Goal: Task Accomplishment & Management: Manage account settings

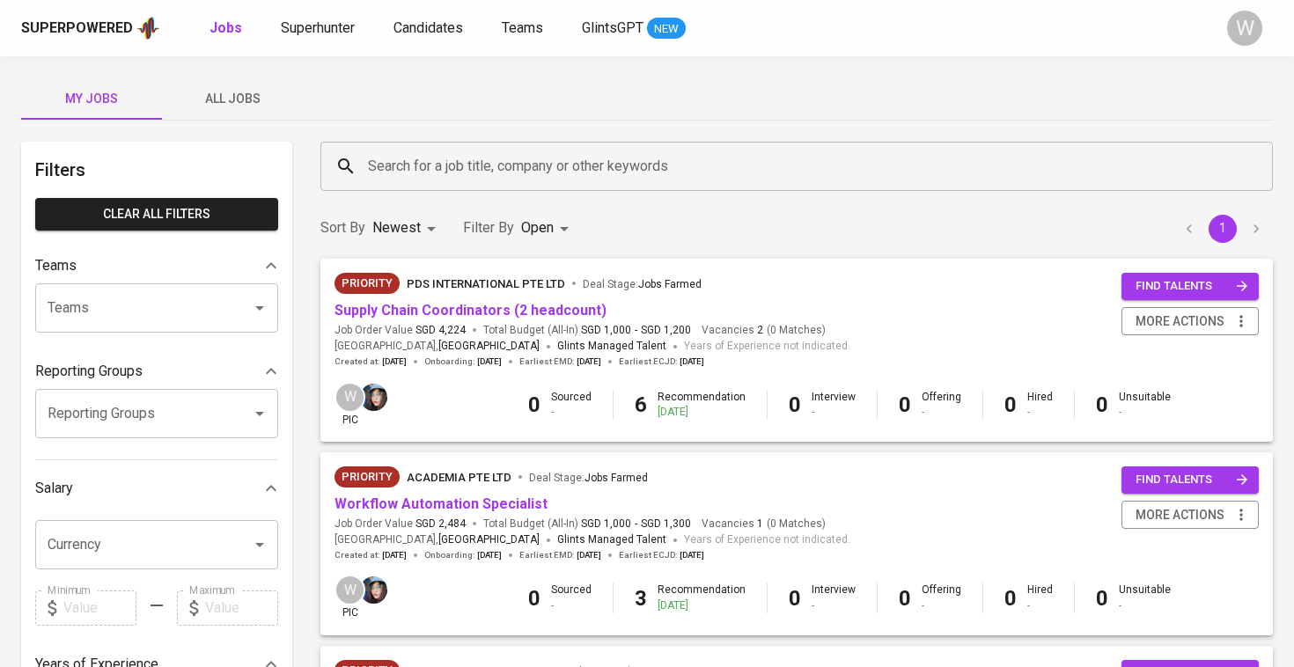
click at [416, 172] on input "Search for a job title, company or other keywords" at bounding box center [801, 166] width 875 height 33
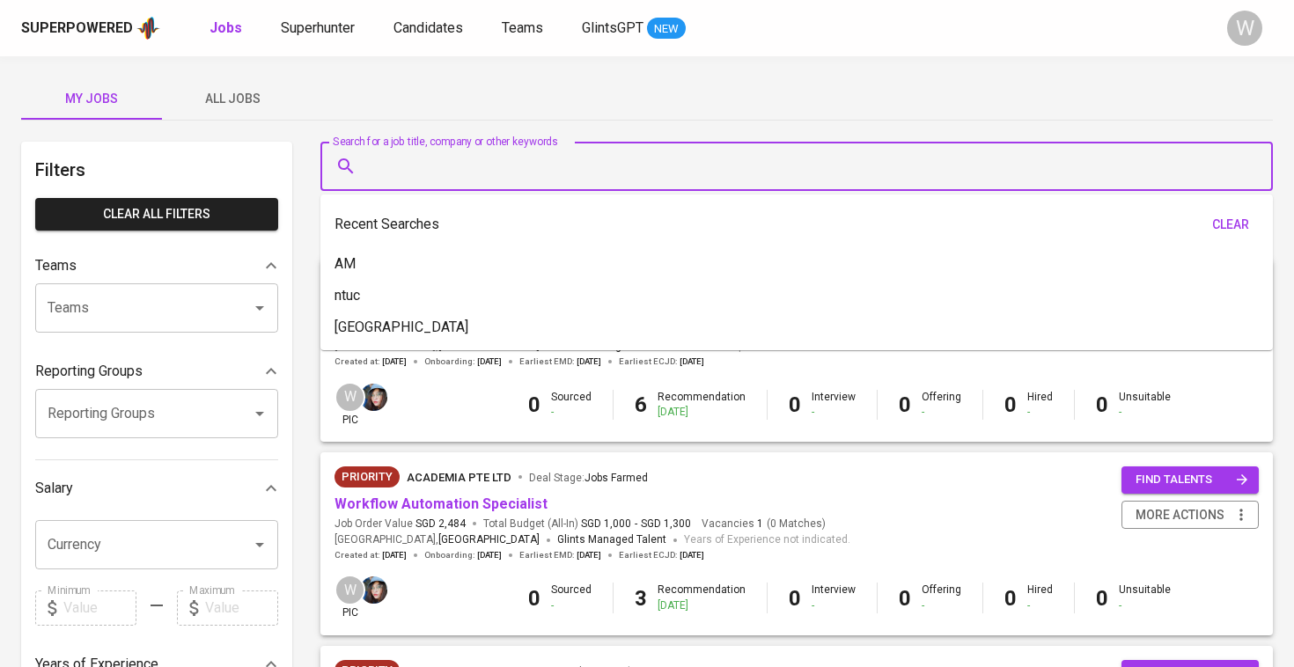
click at [252, 72] on div "My Jobs All Jobs Filters Clear All filters Teams Teams Teams Reporting Groups R…" at bounding box center [647, 606] width 1294 height 1100
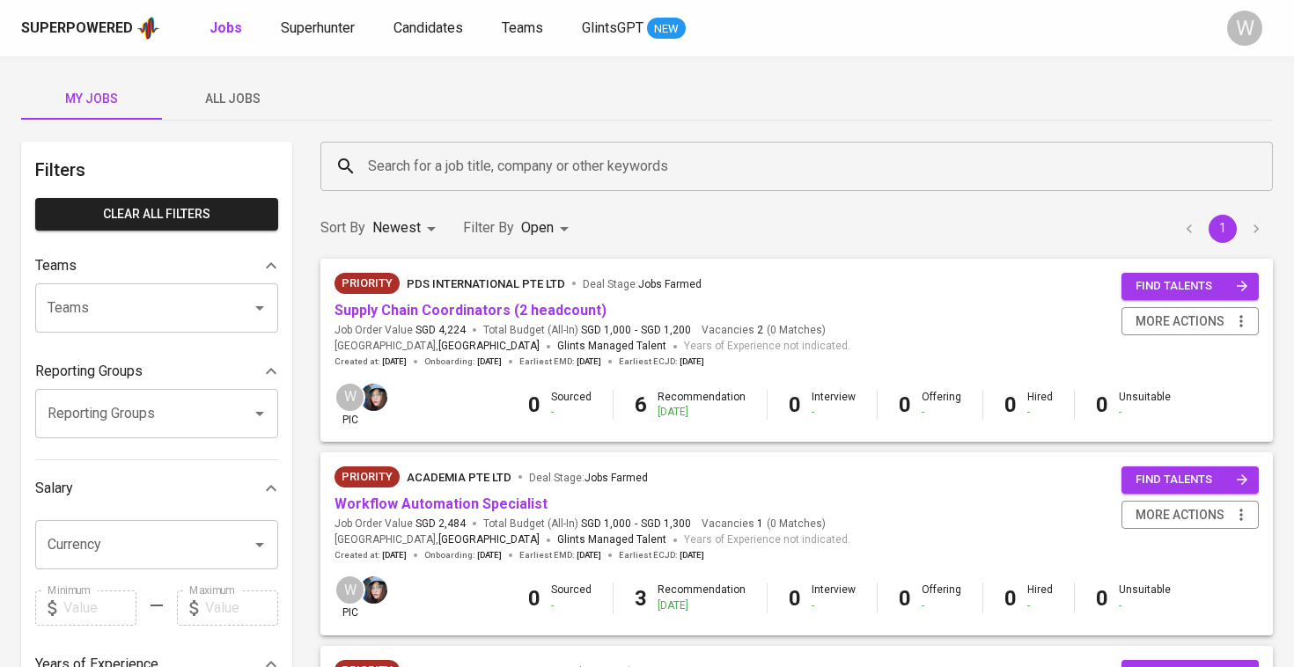
click at [247, 94] on span "All Jobs" at bounding box center [233, 99] width 120 height 22
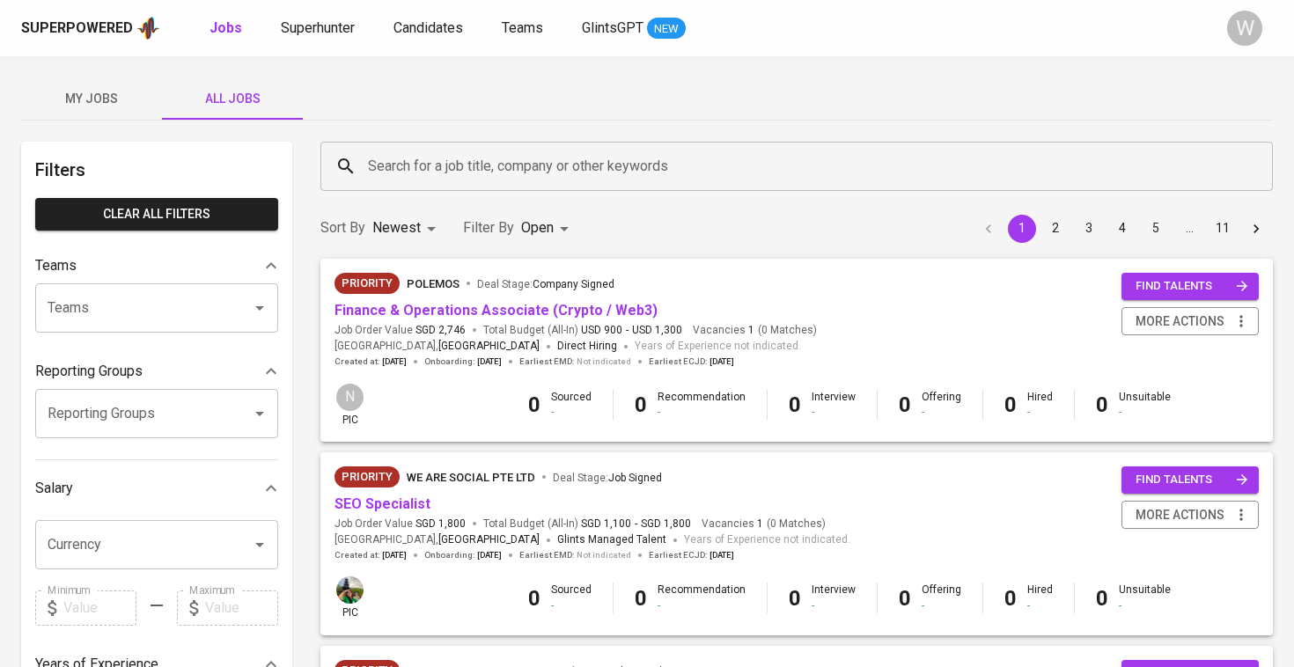
click at [486, 203] on div "Sort By Newest NEWEST Filter By Open OPEN 1 2 3 4 5 … 11" at bounding box center [797, 229] width 974 height 54
click at [480, 183] on div "Search for a job title, company or other keywords" at bounding box center [796, 166] width 953 height 49
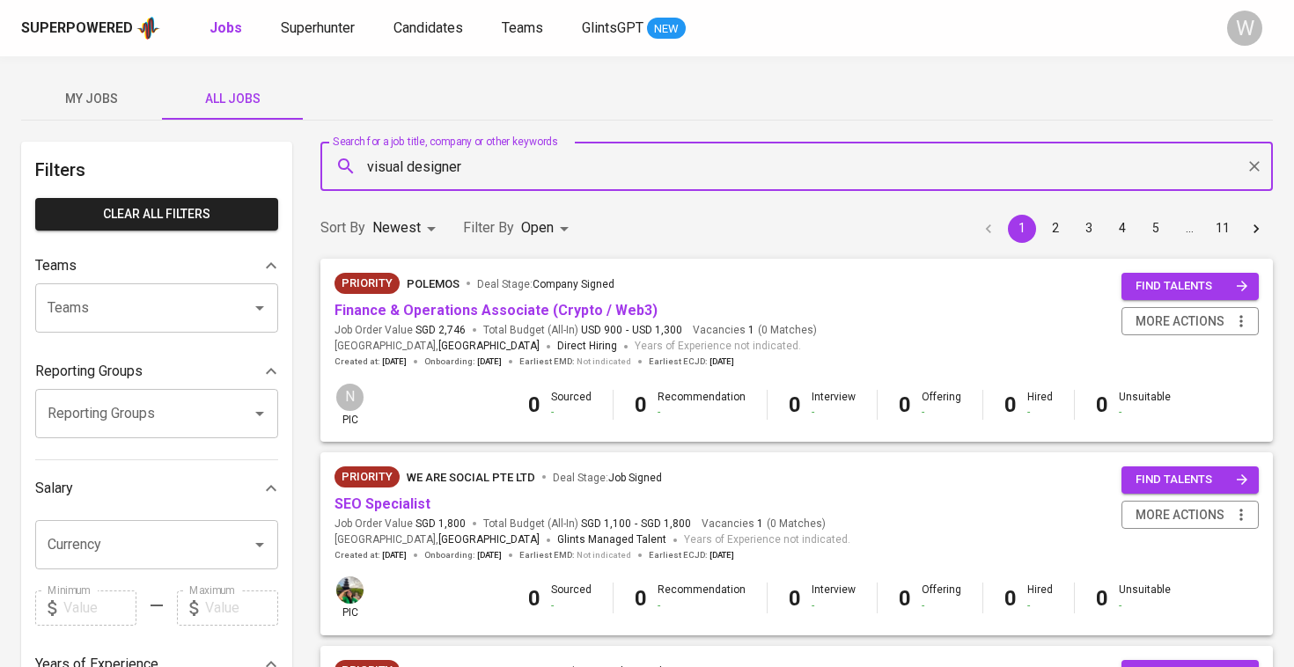
type input "visual designer"
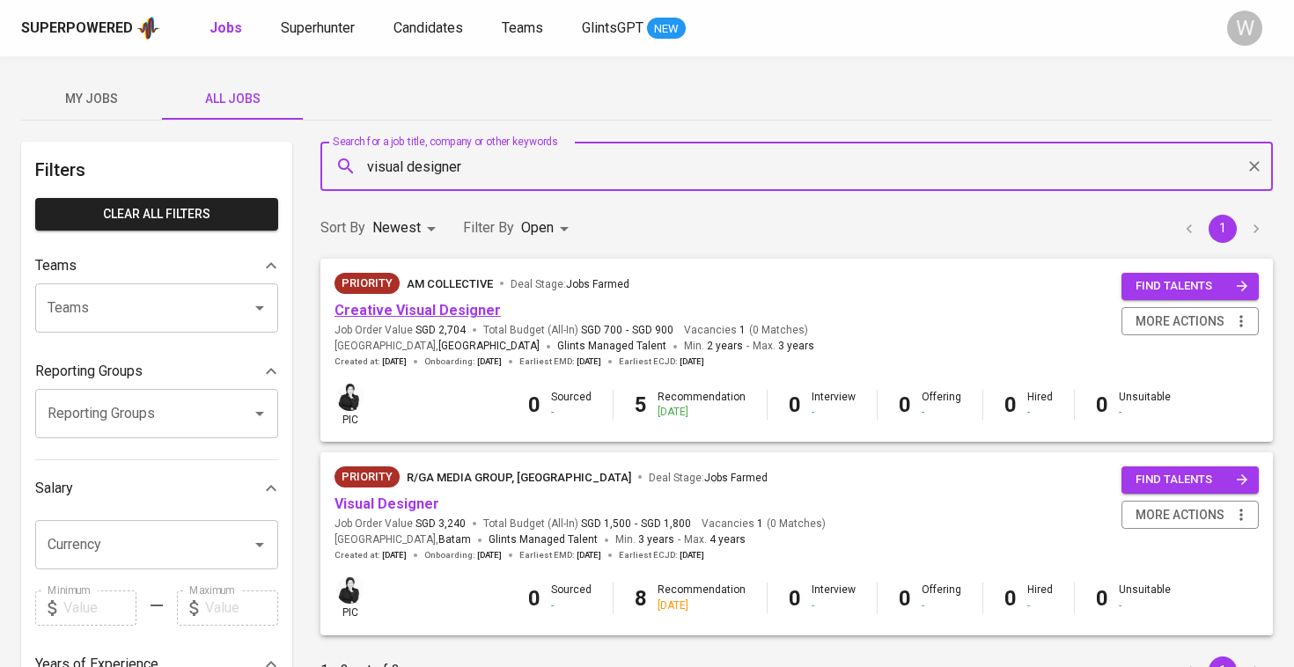
click at [416, 312] on link "Creative Visual Designer" at bounding box center [418, 310] width 166 height 17
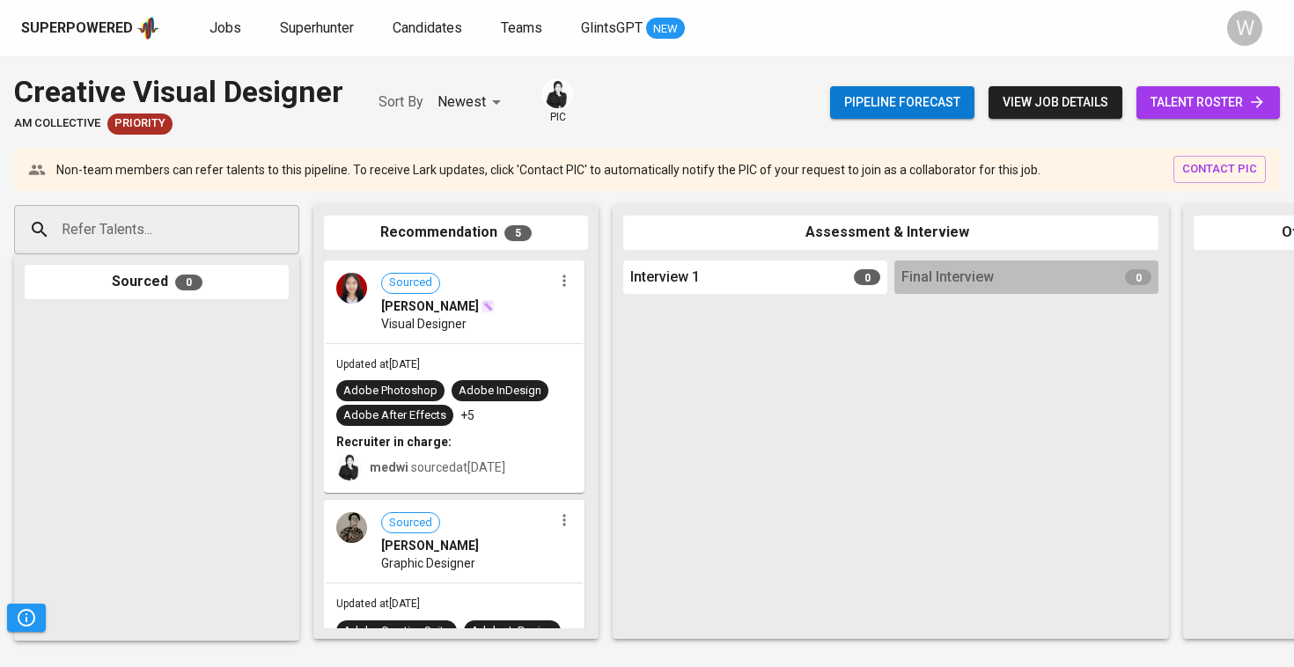
click at [1230, 92] on span "talent roster" at bounding box center [1208, 103] width 115 height 22
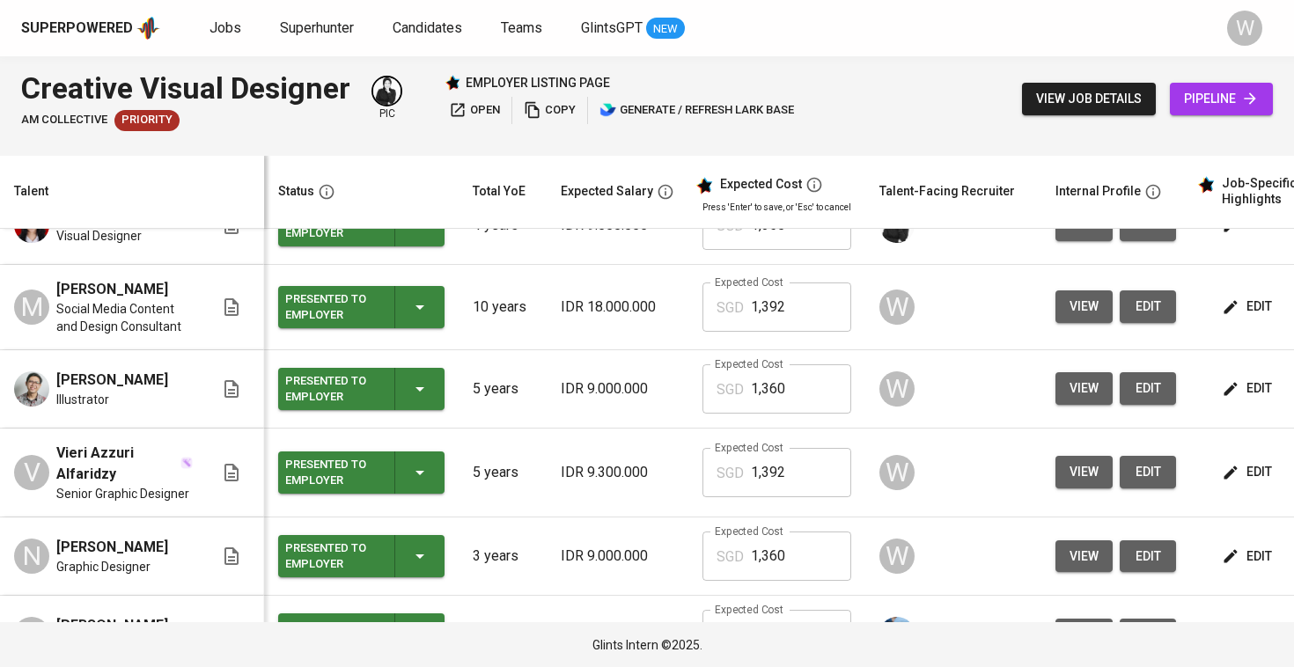
scroll to position [539, 0]
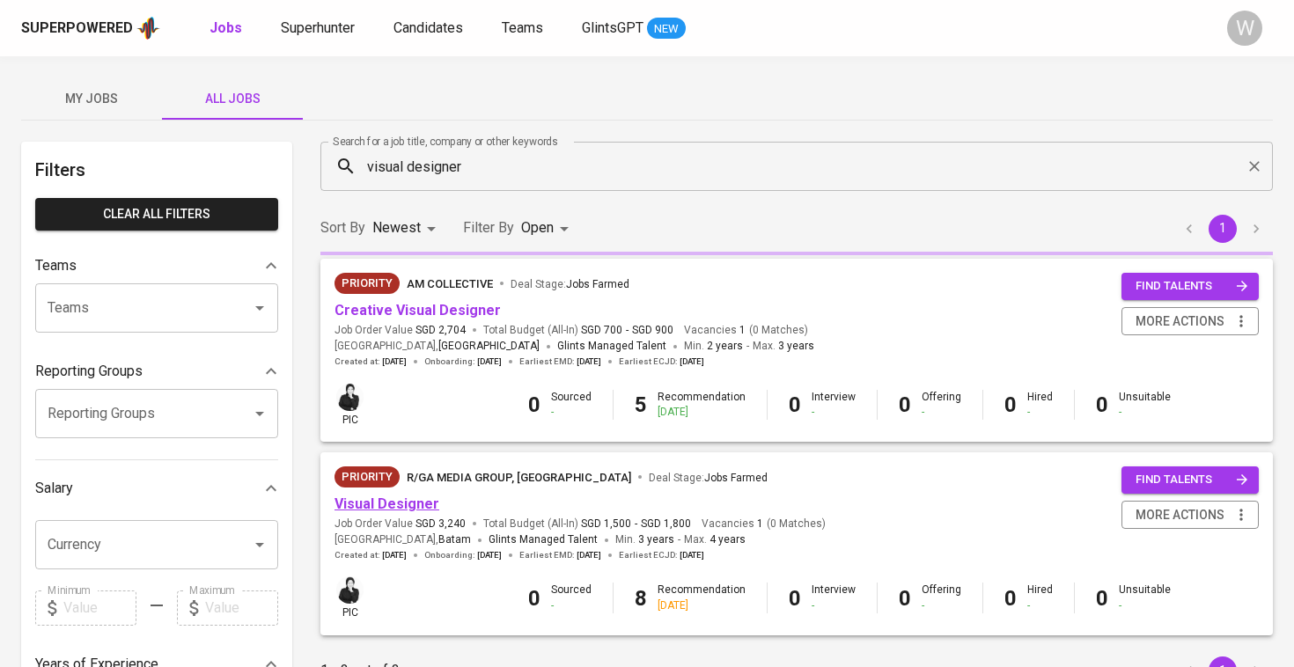
click at [399, 496] on link "Visual Designer" at bounding box center [387, 504] width 105 height 17
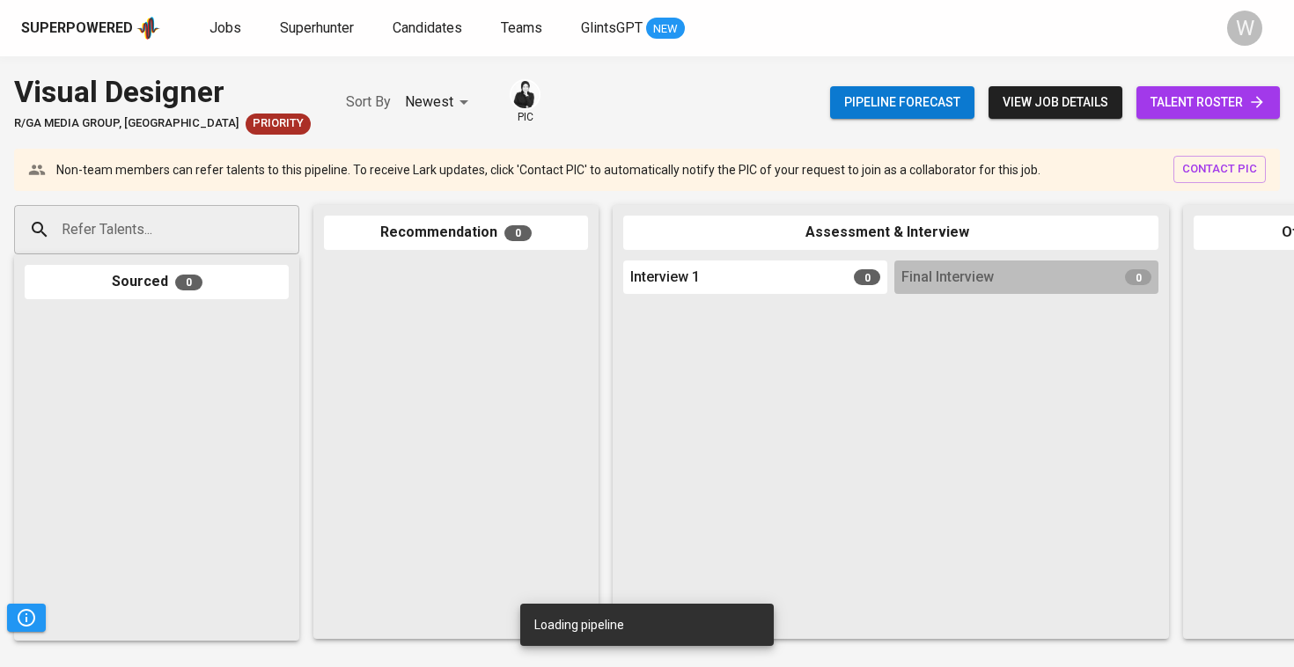
click at [1144, 105] on link "talent roster" at bounding box center [1209, 102] width 144 height 33
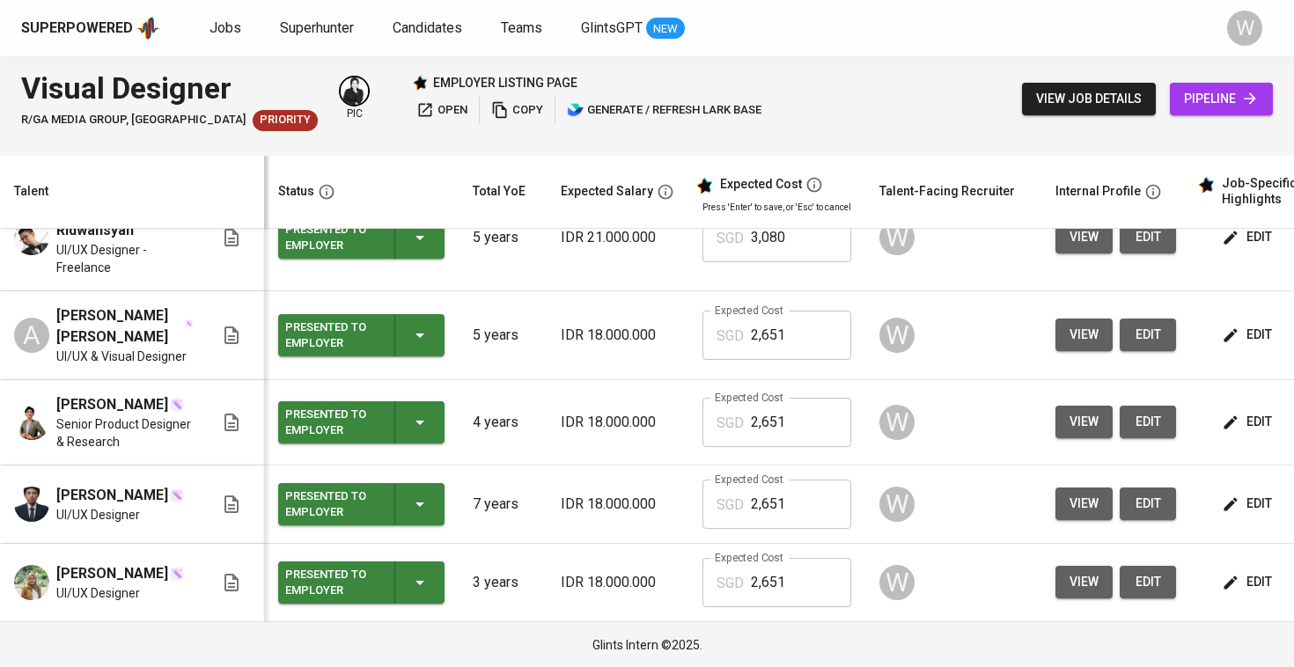
click at [1256, 502] on span "edit" at bounding box center [1249, 504] width 47 height 22
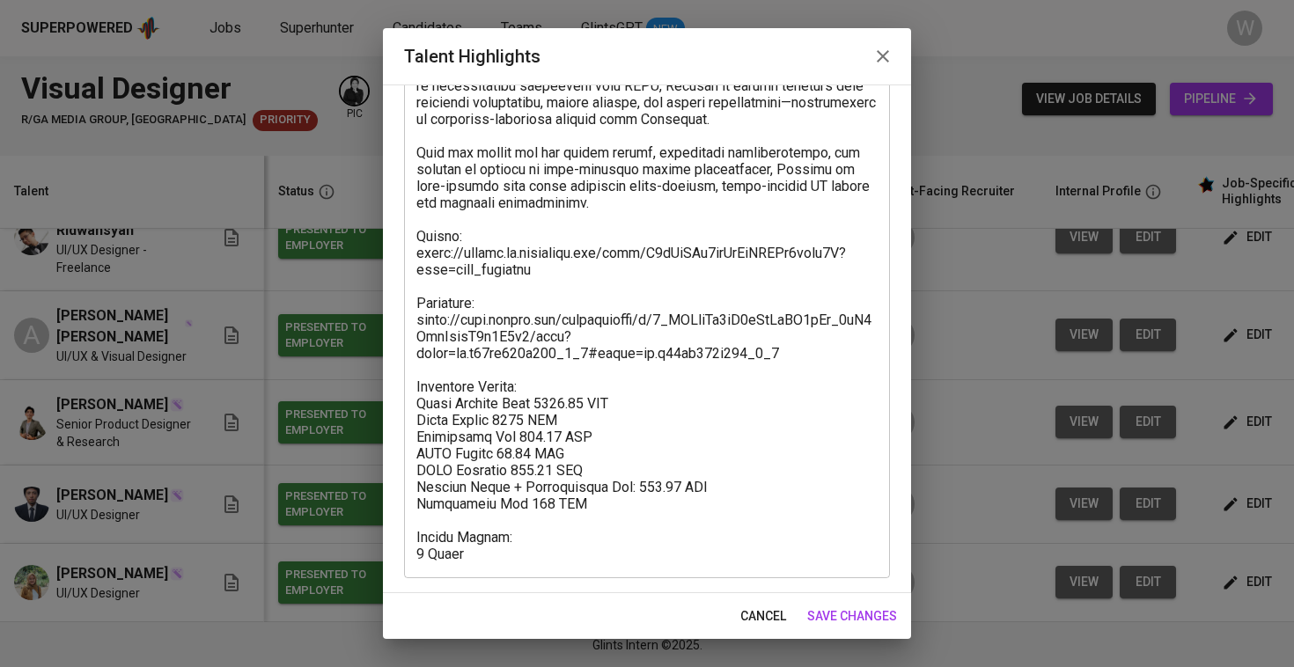
scroll to position [541, 0]
click at [828, 607] on span "save changes" at bounding box center [852, 617] width 90 height 22
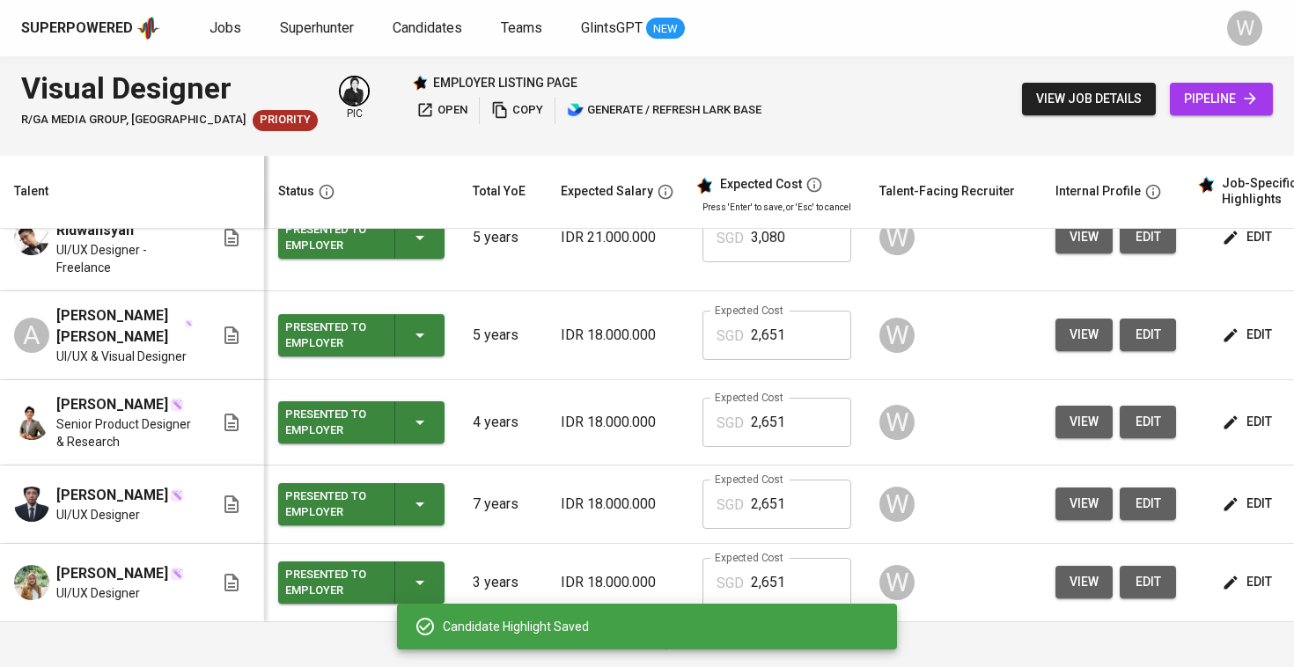
click at [1254, 583] on span "edit" at bounding box center [1249, 582] width 47 height 22
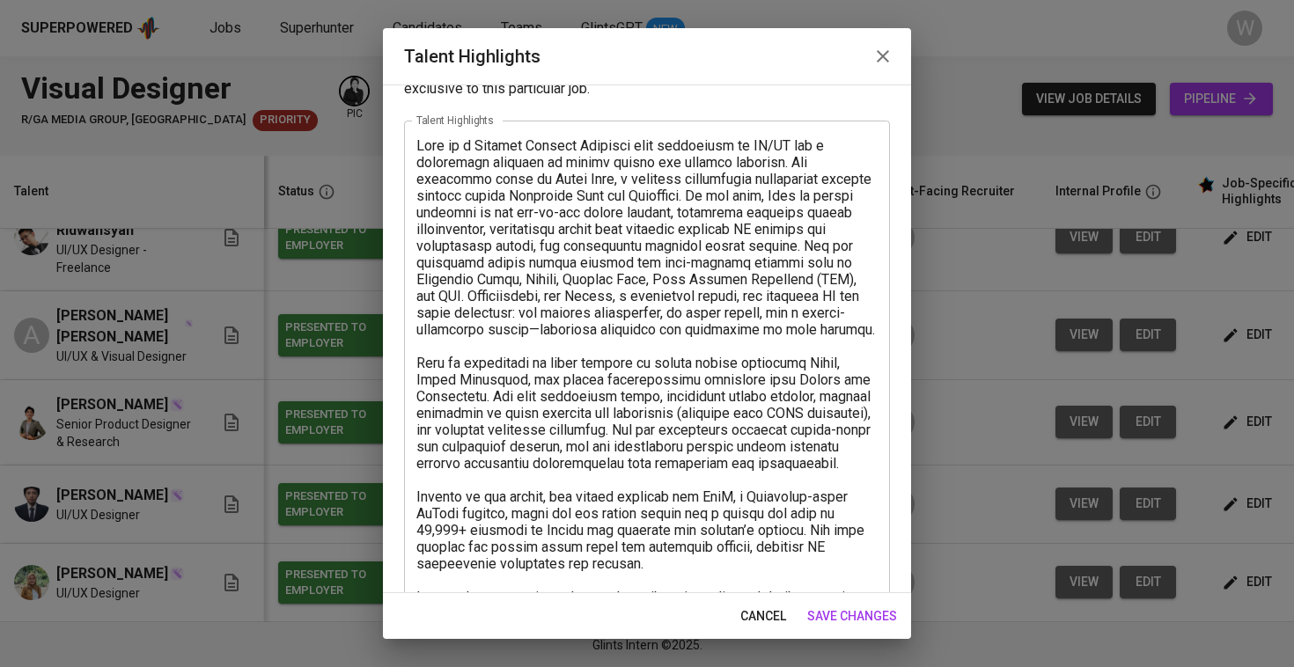
scroll to position [33, 0]
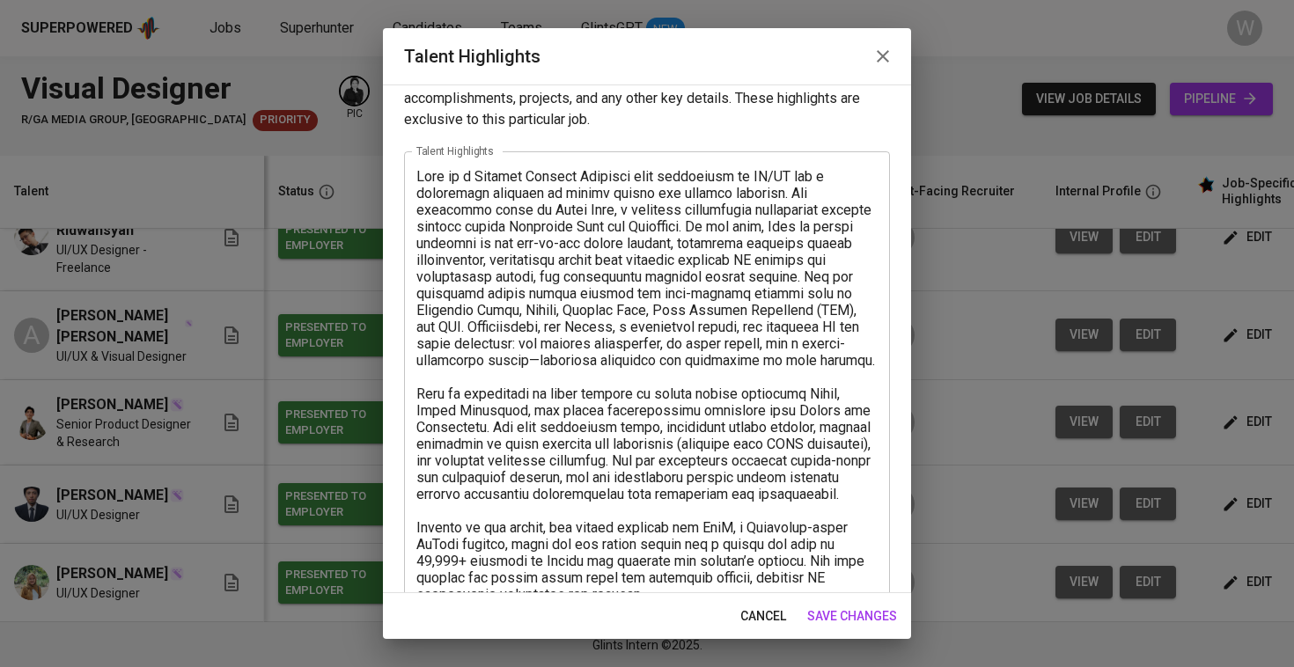
click at [849, 622] on span "save changes" at bounding box center [852, 617] width 90 height 22
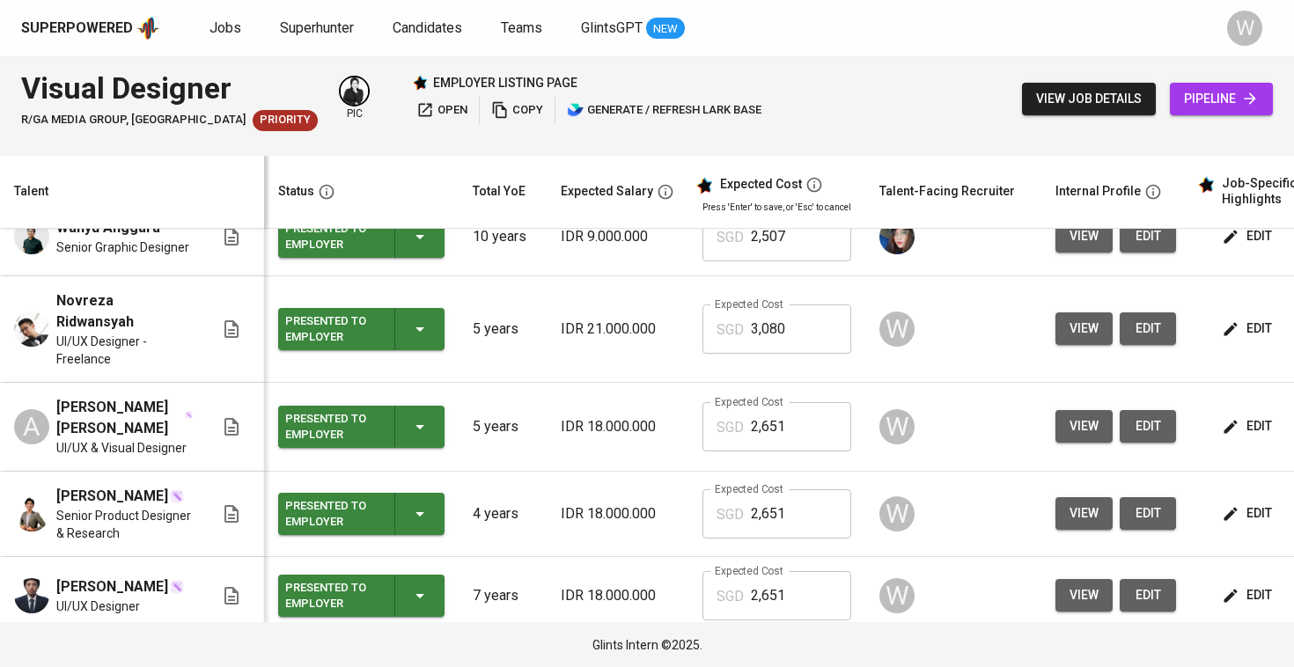
scroll to position [251, 0]
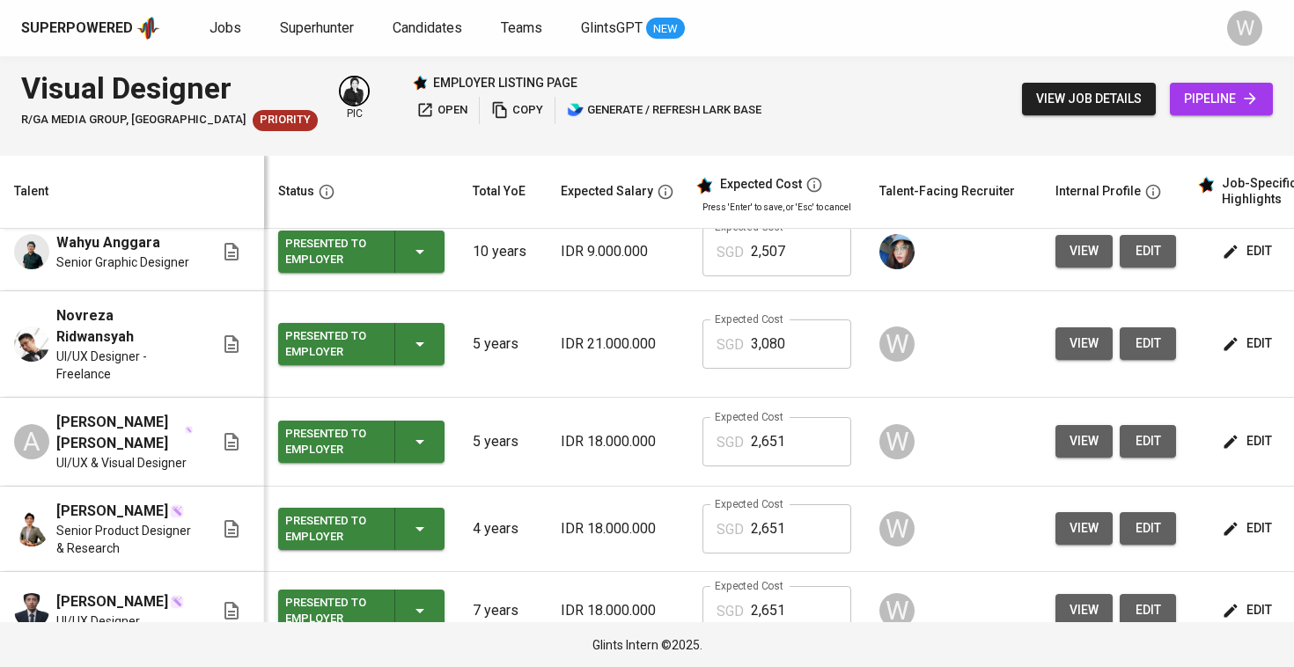
click at [1070, 519] on span "view" at bounding box center [1084, 529] width 29 height 22
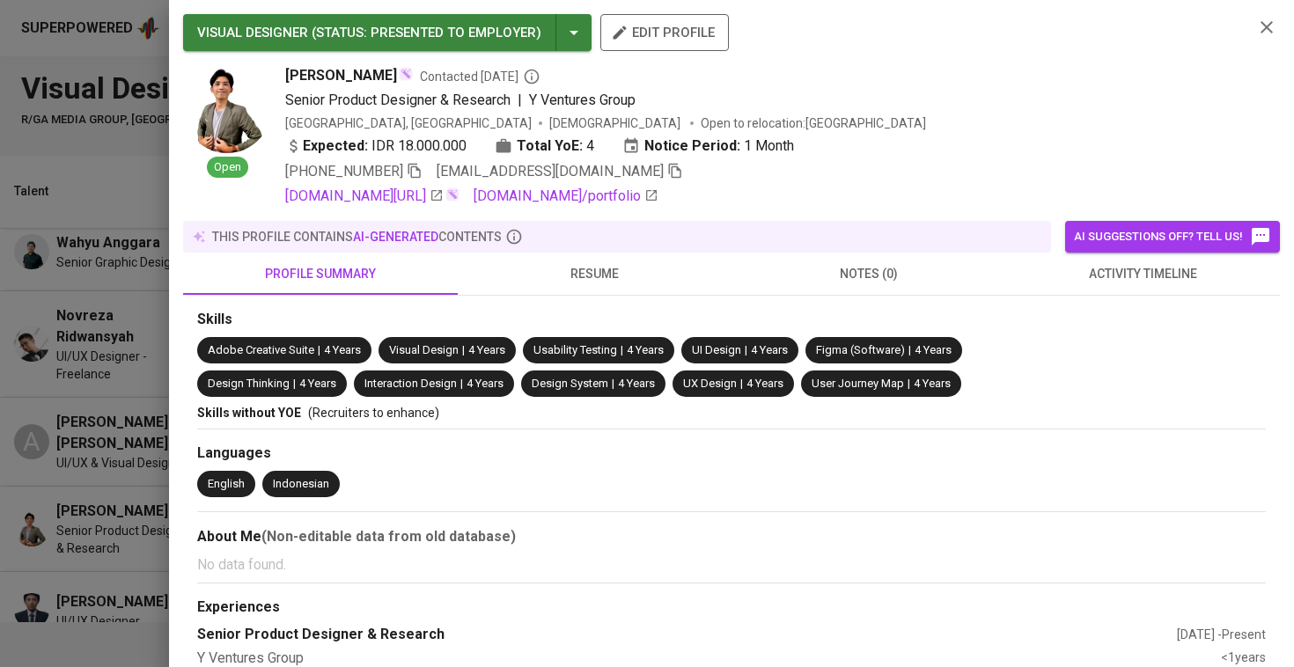
click at [638, 265] on span "resume" at bounding box center [595, 274] width 254 height 22
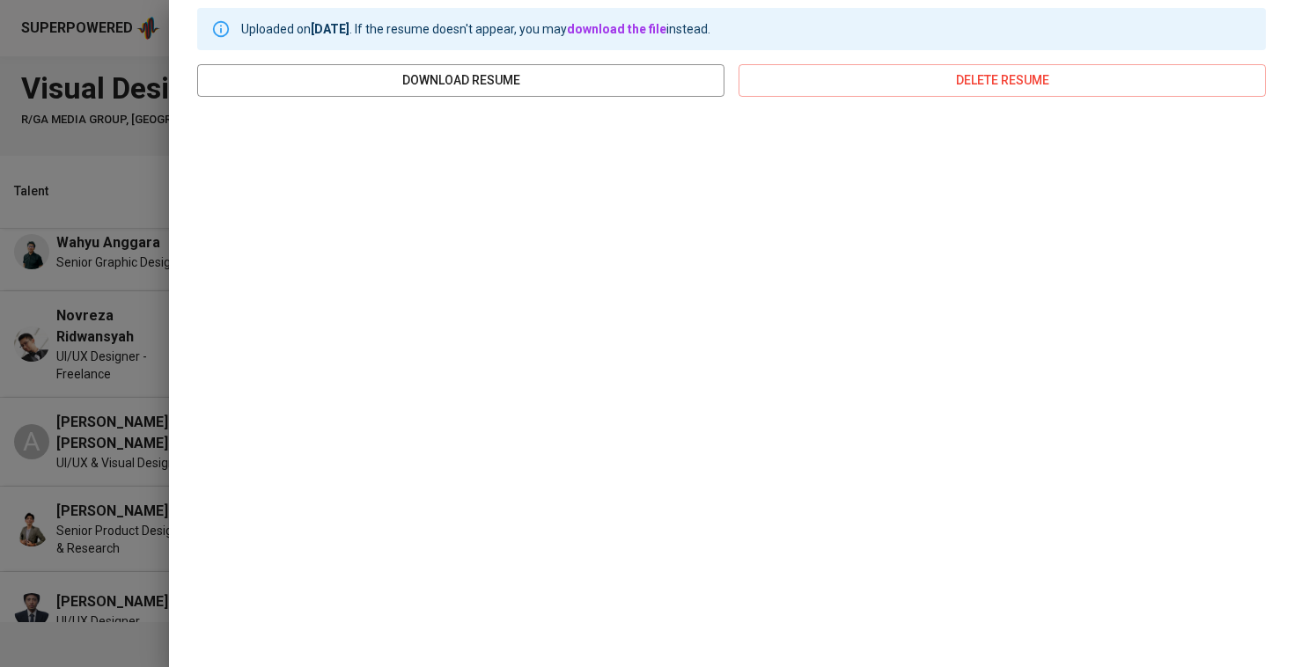
scroll to position [301, 0]
click at [29, 308] on div at bounding box center [647, 333] width 1294 height 667
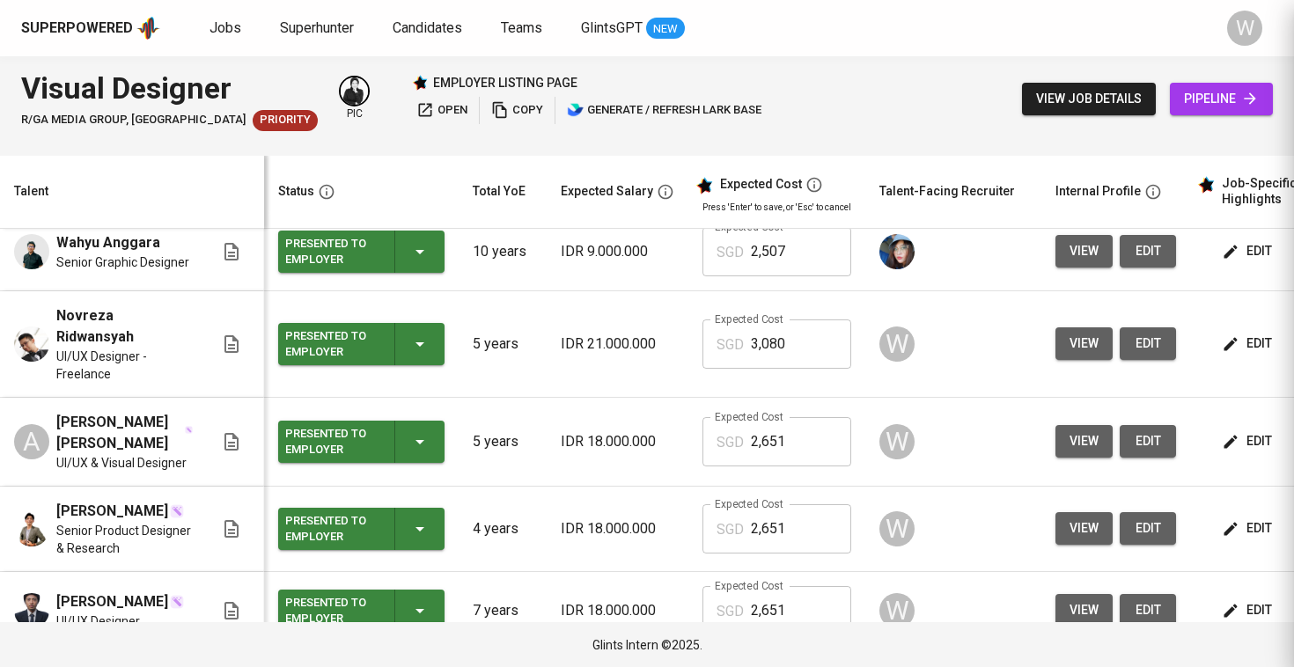
scroll to position [0, 0]
click at [1057, 360] on button "view" at bounding box center [1084, 344] width 57 height 33
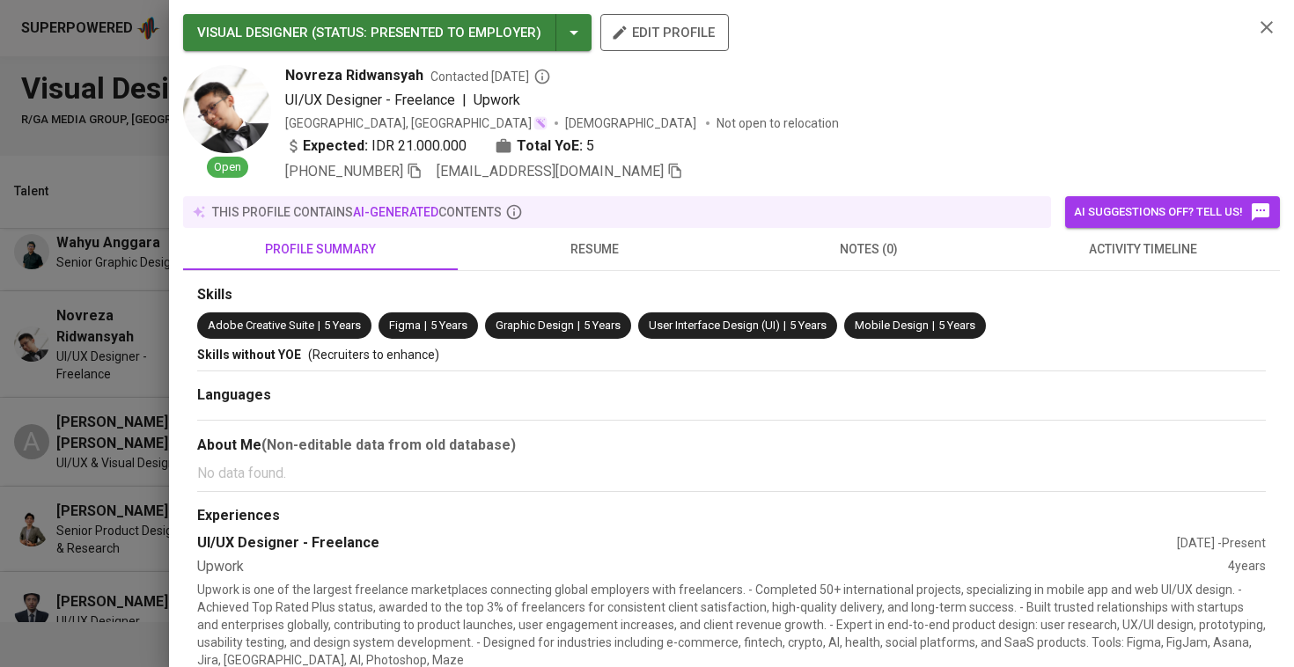
click at [615, 226] on div "this profile contains AI-generated contents" at bounding box center [617, 212] width 868 height 32
click at [614, 243] on span "resume" at bounding box center [595, 250] width 254 height 22
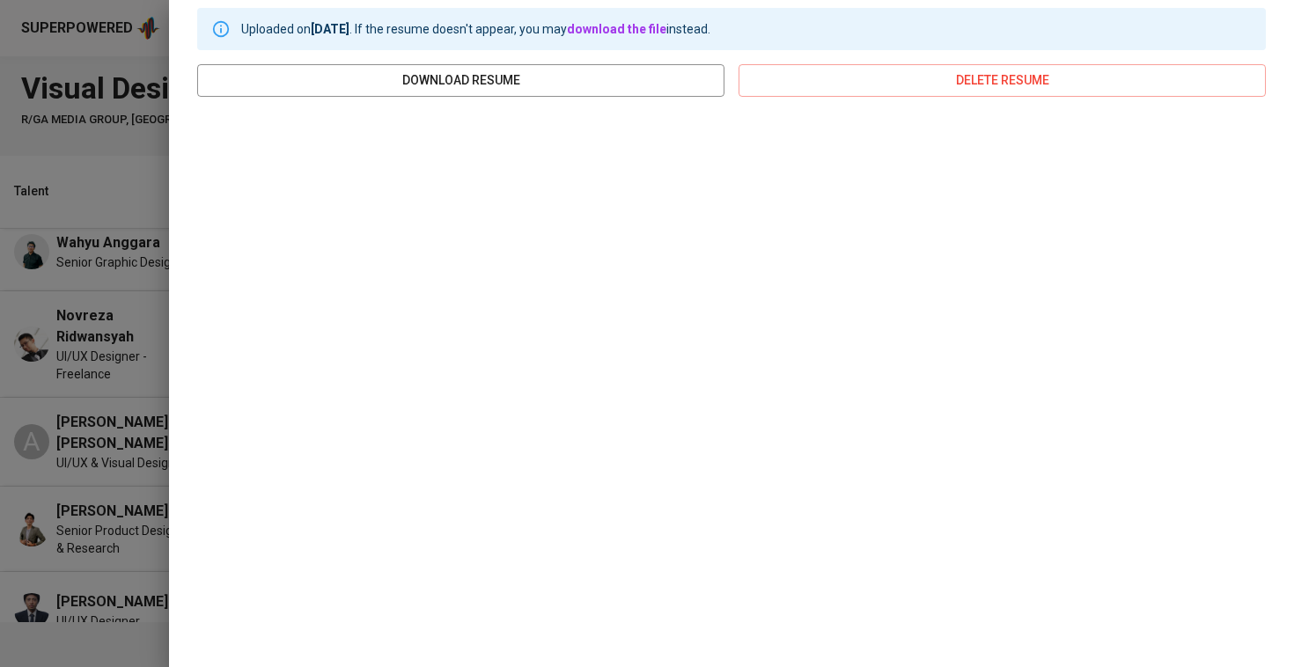
scroll to position [276, 0]
click at [26, 312] on div at bounding box center [647, 333] width 1294 height 667
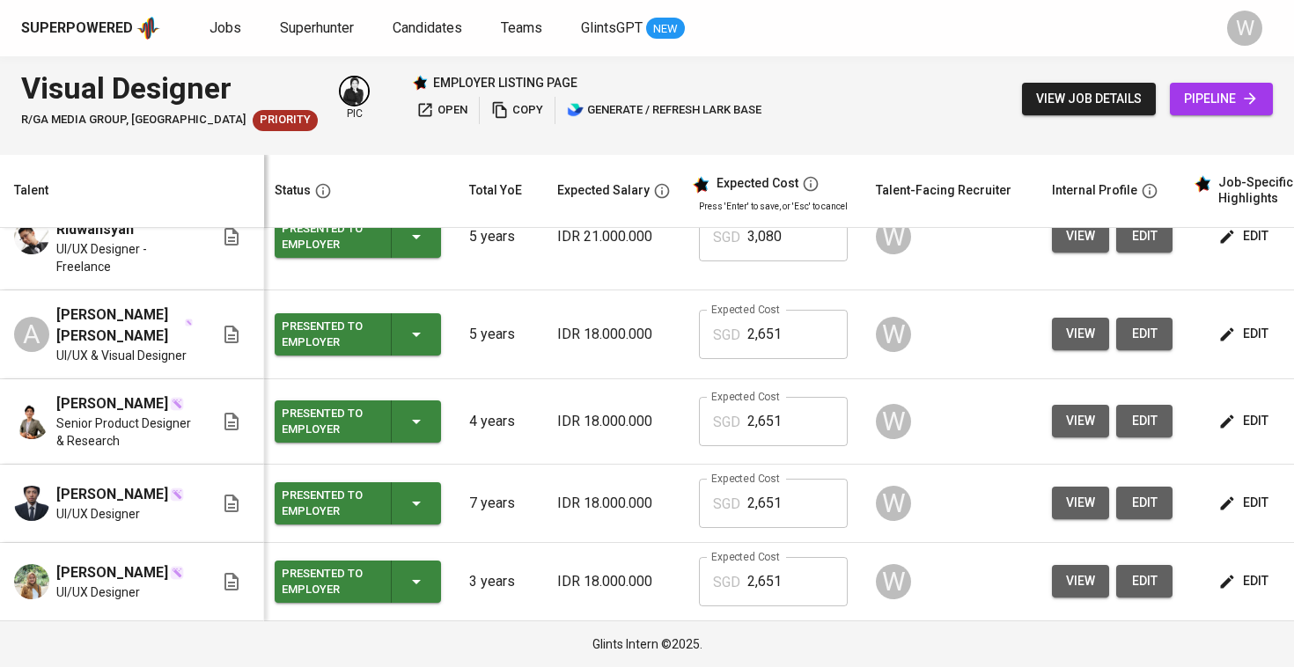
scroll to position [0, 0]
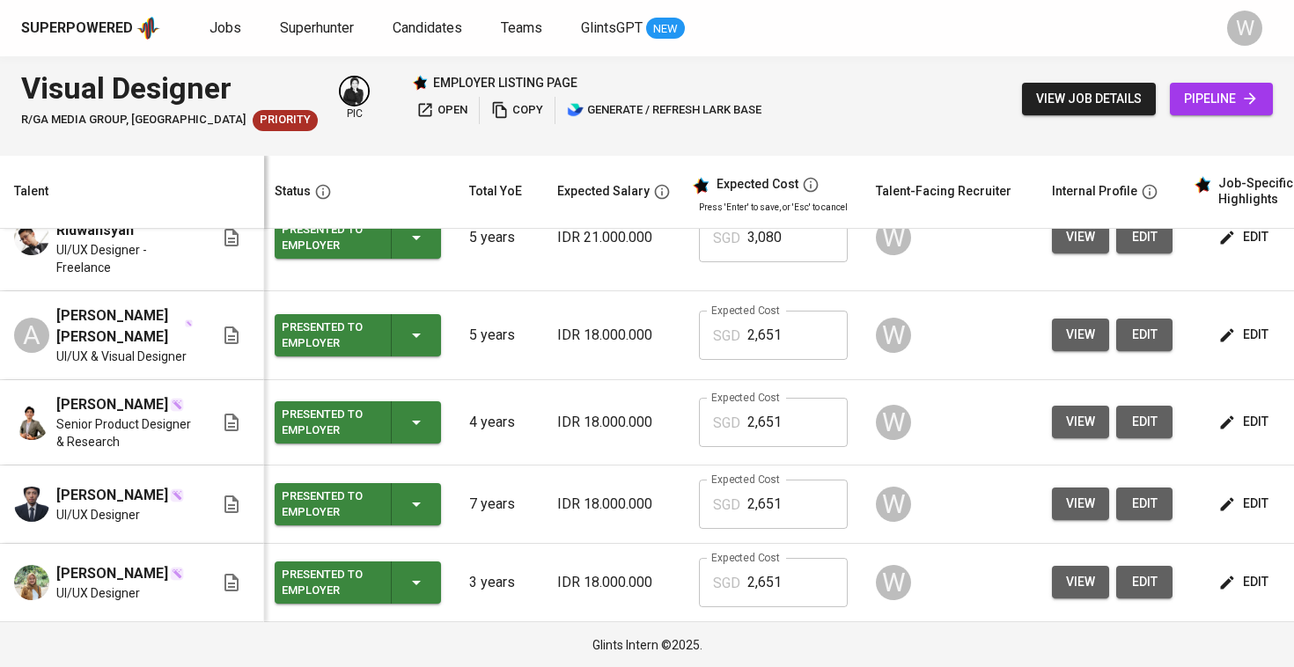
click at [1083, 512] on button "view" at bounding box center [1080, 504] width 57 height 33
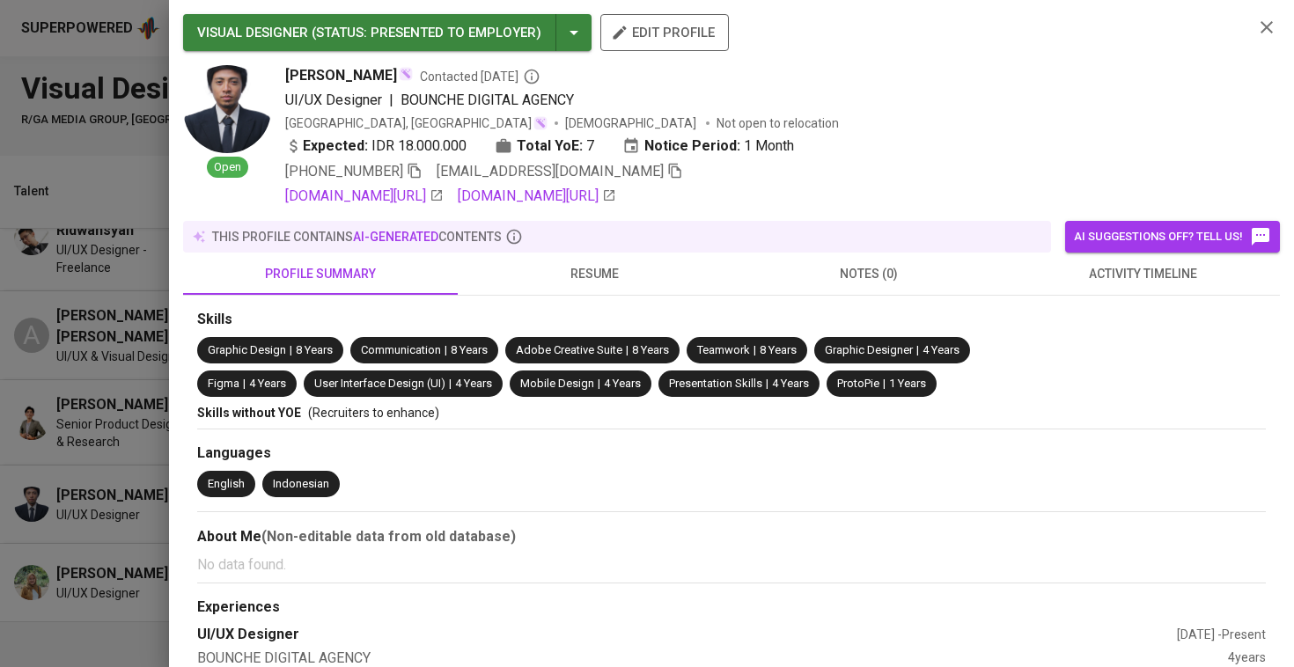
click at [733, 269] on button "notes (0)" at bounding box center [869, 274] width 275 height 42
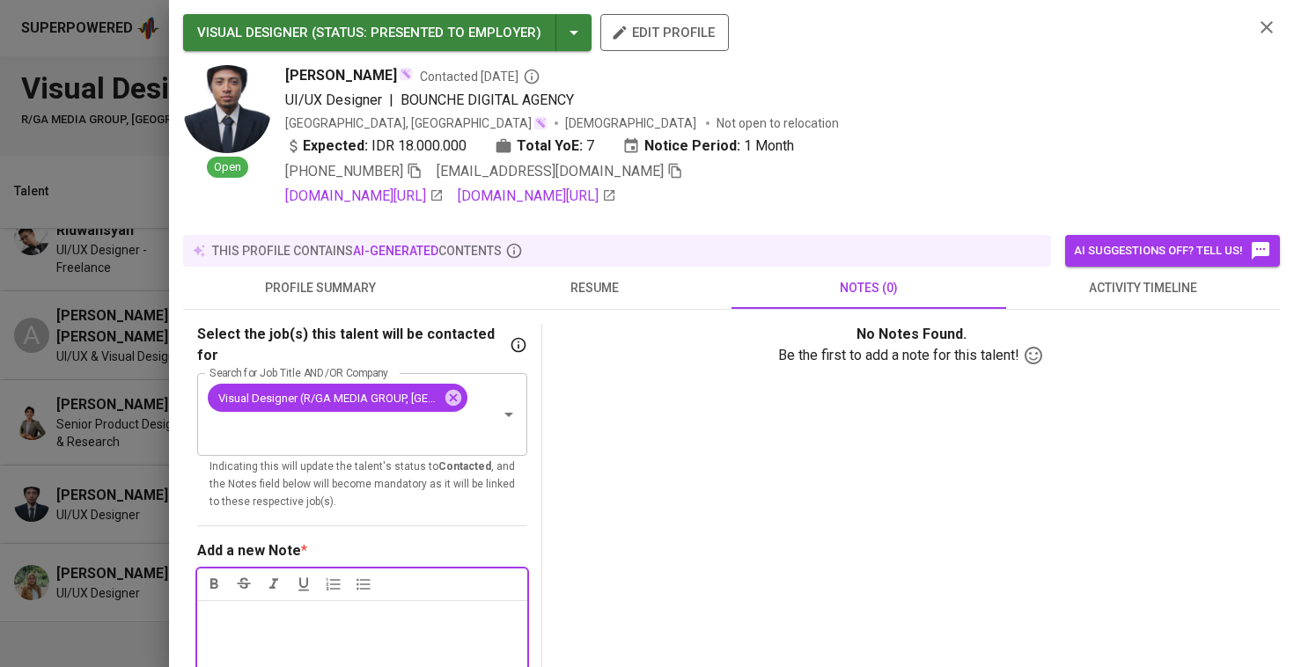
click at [600, 250] on div "this profile contains AI-generated contents" at bounding box center [617, 251] width 854 height 18
click at [595, 282] on span "resume" at bounding box center [595, 288] width 254 height 22
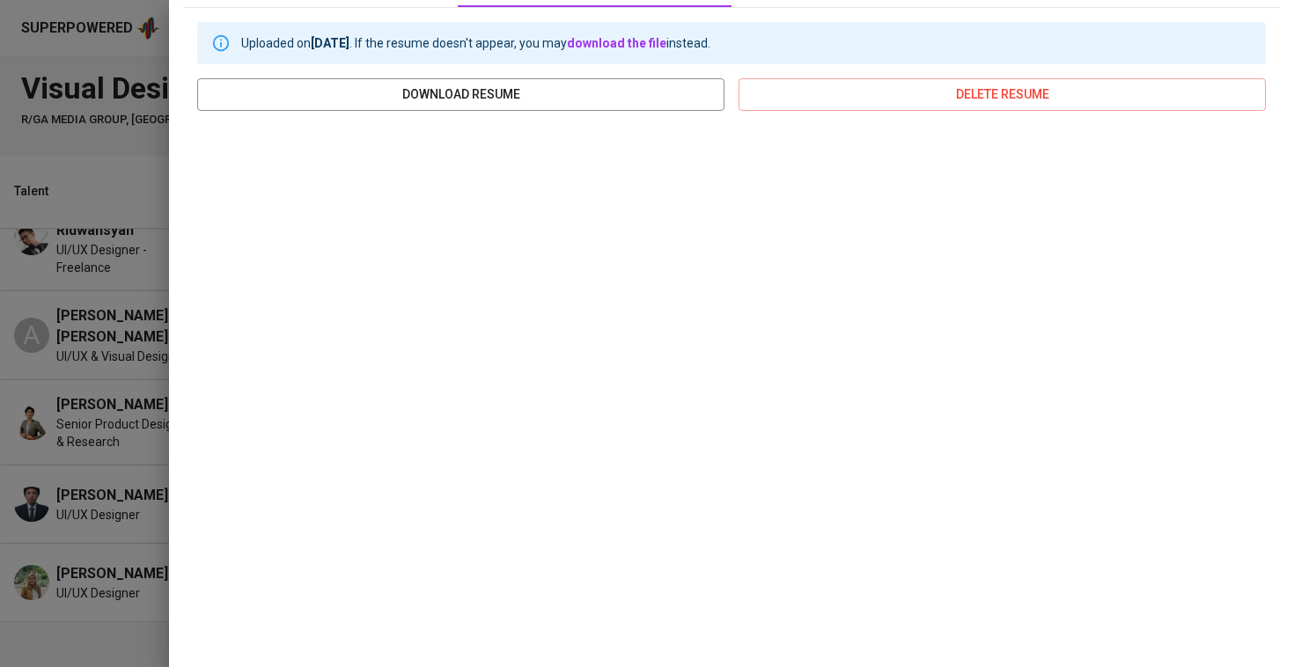
scroll to position [301, 0]
